Goal: Task Accomplishment & Management: Use online tool/utility

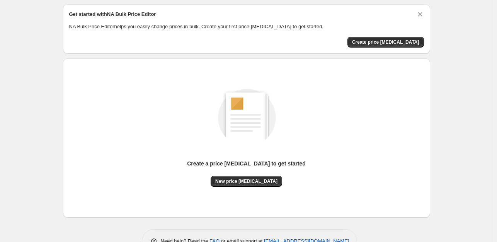
scroll to position [48, 0]
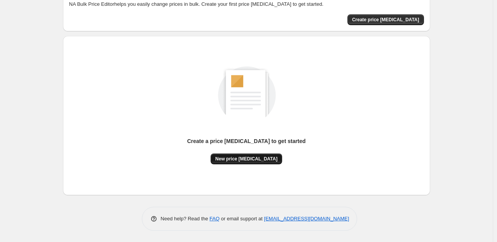
click at [253, 161] on span "New price [MEDICAL_DATA]" at bounding box center [246, 159] width 62 height 6
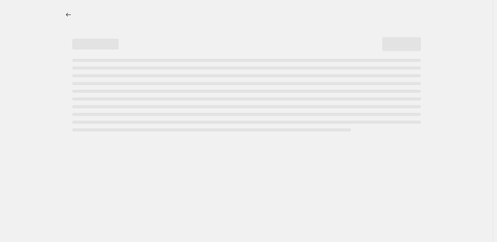
select select "percentage"
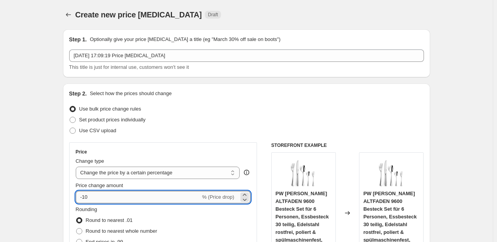
click at [131, 196] on input "-10" at bounding box center [138, 197] width 125 height 12
type input "-1"
type input "-35"
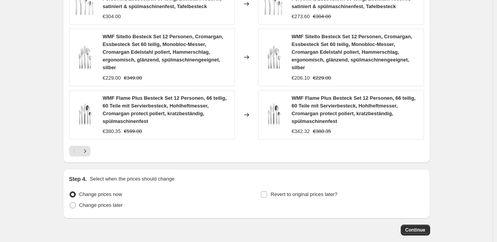
scroll to position [620, 0]
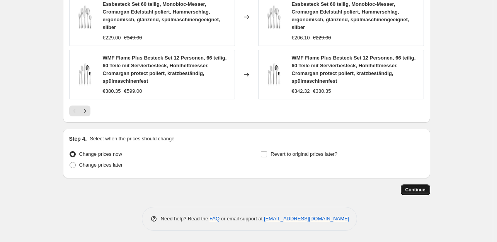
click at [421, 190] on span "Continue" at bounding box center [415, 190] width 20 height 6
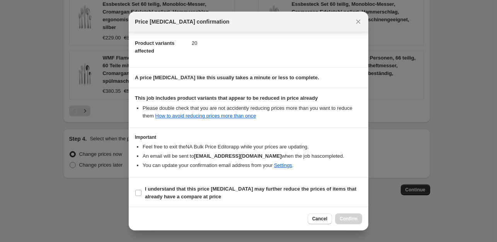
scroll to position [83, 0]
click at [142, 191] on label "I understand that this price [MEDICAL_DATA] may further reduce the prices of it…" at bounding box center [248, 192] width 227 height 19
click at [141, 191] on input "I understand that this price [MEDICAL_DATA] may further reduce the prices of it…" at bounding box center [138, 192] width 6 height 6
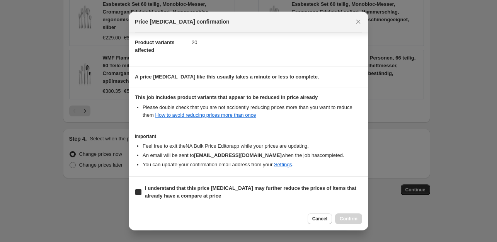
checkbox input "true"
click at [347, 217] on span "Confirm" at bounding box center [349, 219] width 18 height 6
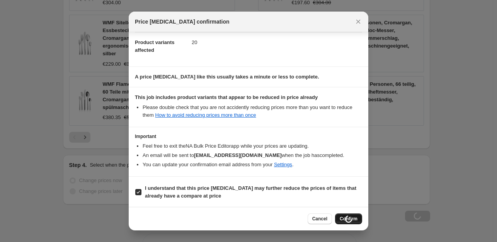
scroll to position [646, 0]
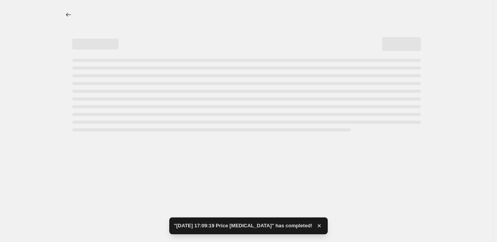
select select "percentage"
